Goal: Task Accomplishment & Management: Manage account settings

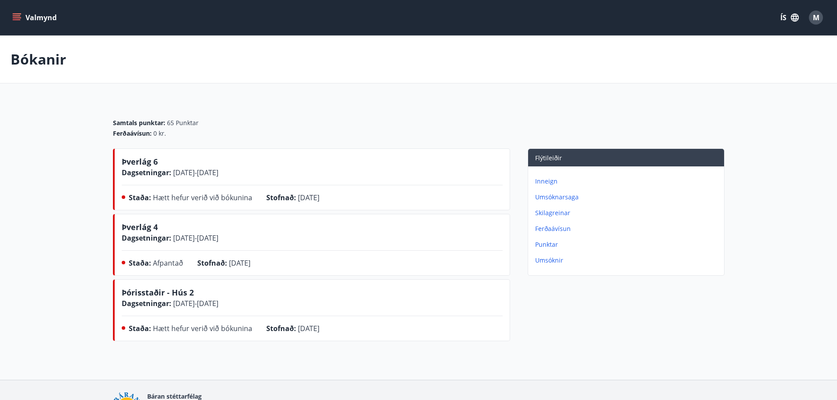
click at [577, 336] on div "Flýtileiðir Inneign Umsóknarsaga Skilagreinar Ferðaávísun Punktar Umsóknir" at bounding box center [617, 246] width 214 height 196
click at [810, 17] on div "M" at bounding box center [815, 18] width 14 height 14
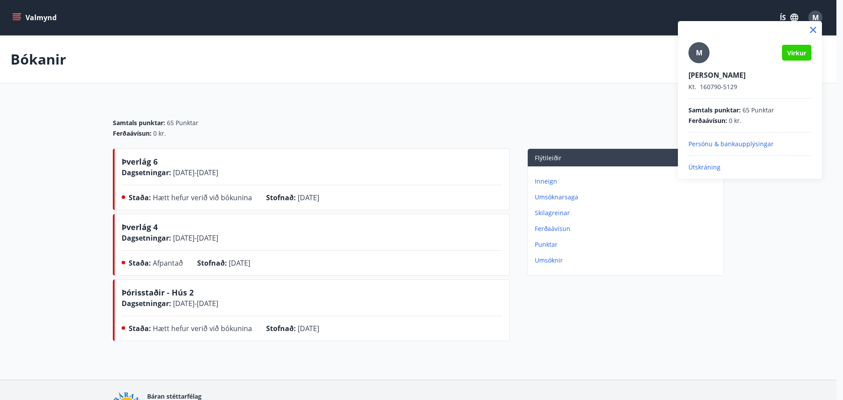
click at [732, 166] on p "Útskráning" at bounding box center [750, 167] width 123 height 9
click at [721, 166] on p "Útskráning" at bounding box center [750, 167] width 123 height 9
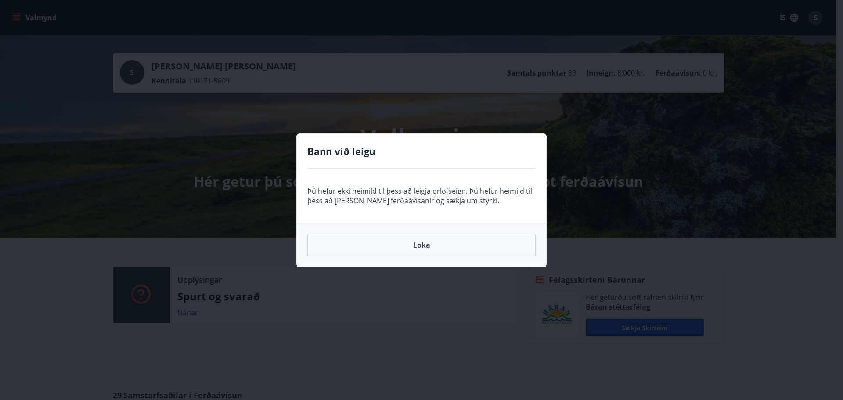
click at [384, 324] on div "Bann við leigu Þú hefur ekki heimild til þess að leigja orlofseign. Þú hefur he…" at bounding box center [421, 200] width 843 height 400
